Goal: Task Accomplishment & Management: Use online tool/utility

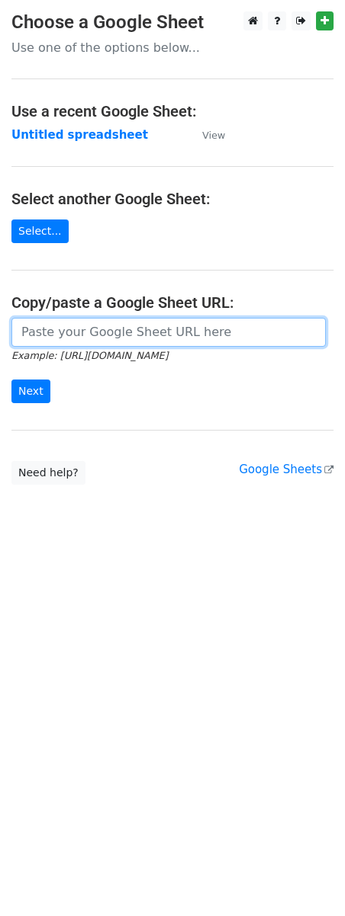
click at [104, 333] on input "url" at bounding box center [168, 332] width 314 height 29
paste input "[URL][DOMAIN_NAME]"
type input "https://docs.google.com/spreadsheets/d/163XB-8Yny3Yqdfv7PGJV9Sx20gbpqEH2WEnUA6G…"
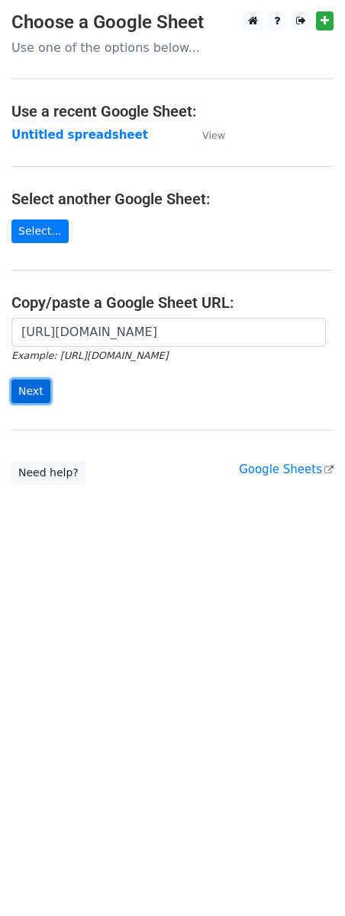
click at [34, 403] on input "Next" at bounding box center [30, 392] width 39 height 24
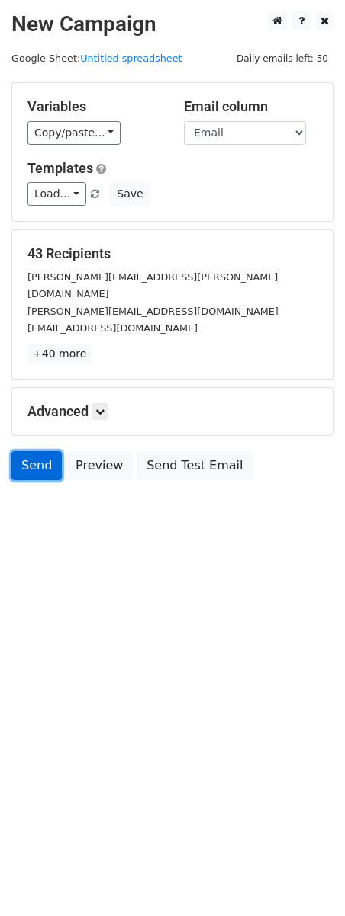
click at [34, 455] on link "Send" at bounding box center [36, 465] width 50 height 29
click at [22, 461] on link "Send" at bounding box center [36, 465] width 50 height 29
